Goal: Information Seeking & Learning: Find specific fact

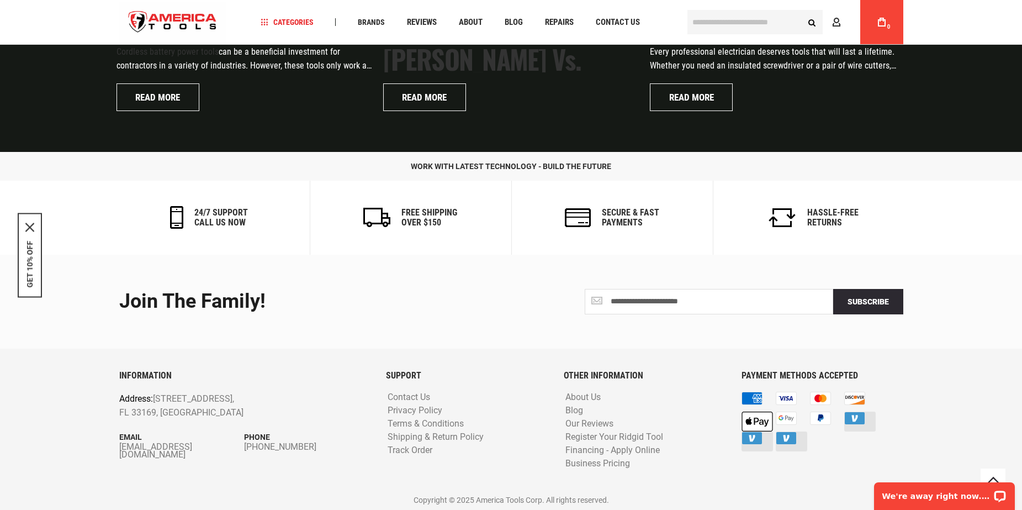
scroll to position [2652, 0]
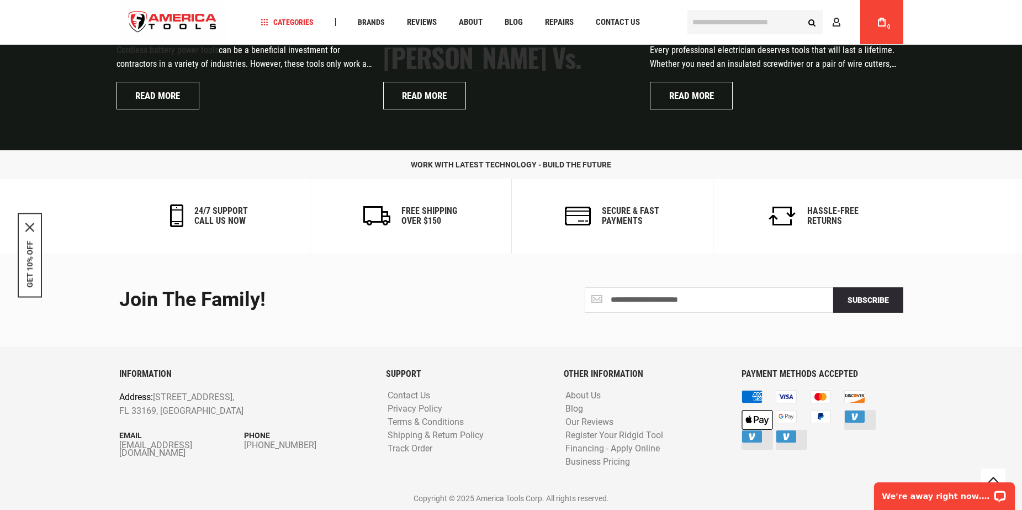
click at [858, 417] on icon at bounding box center [855, 416] width 20 height 12
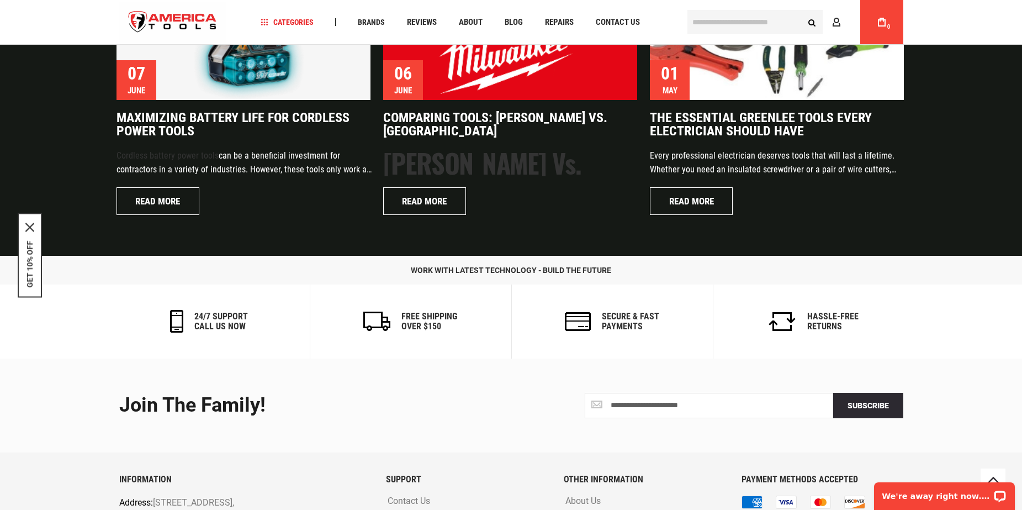
scroll to position [2542, 0]
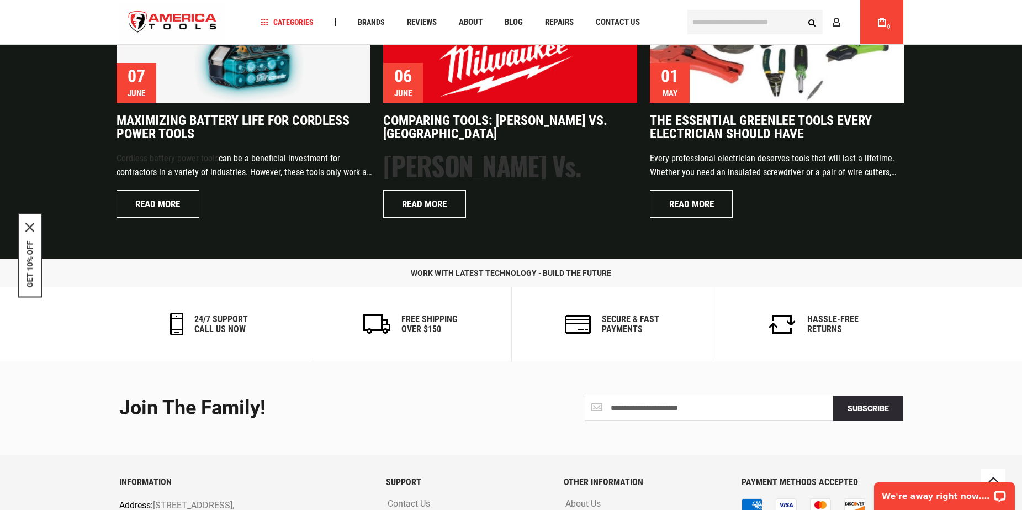
click at [706, 14] on input "text" at bounding box center [755, 22] width 135 height 24
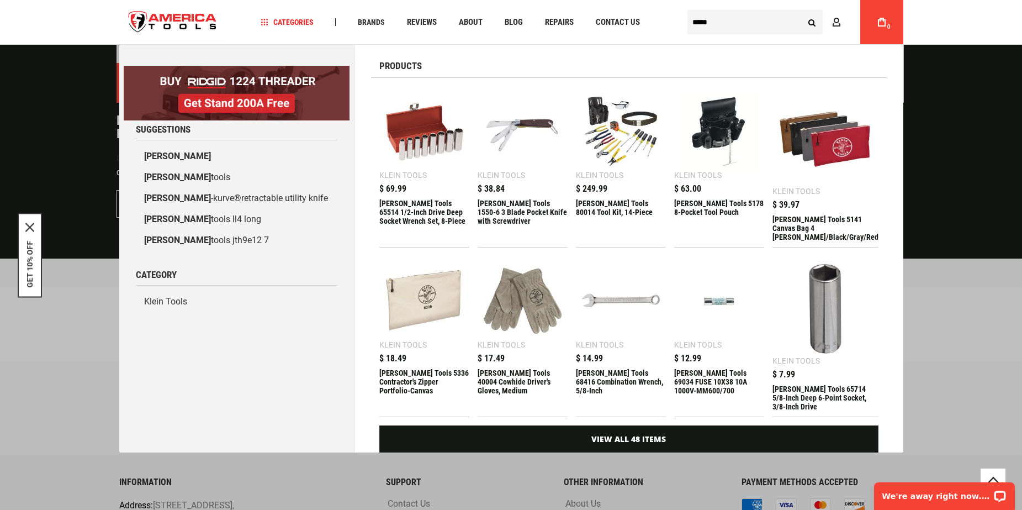
type input "*****"
click at [813, 18] on button "Search" at bounding box center [812, 22] width 21 height 21
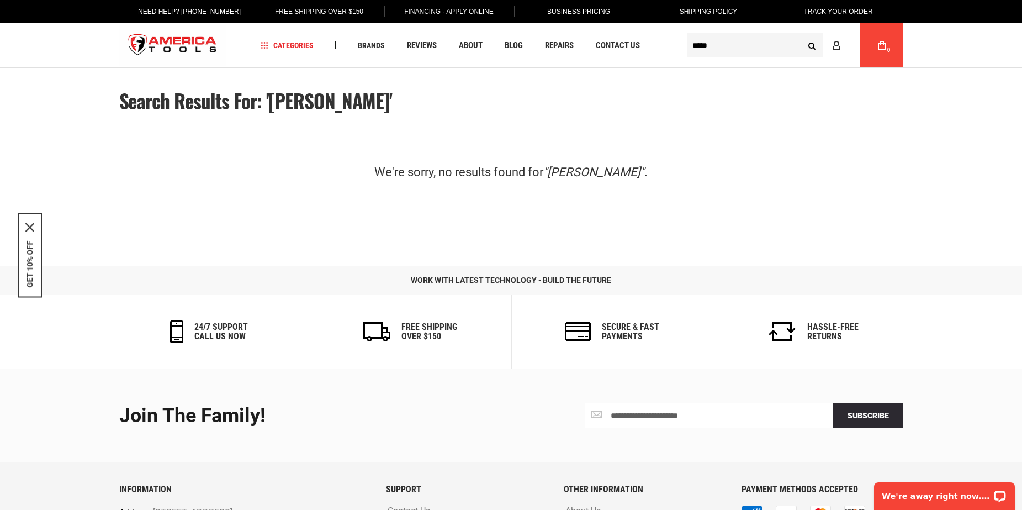
click at [936, 355] on div "work with latest technology - build the future 24/7 support call us now Free Sh…" at bounding box center [511, 317] width 1022 height 103
